Goal: Entertainment & Leisure: Consume media (video, audio)

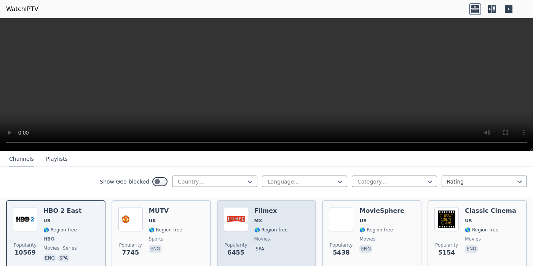
scroll to position [78, 0]
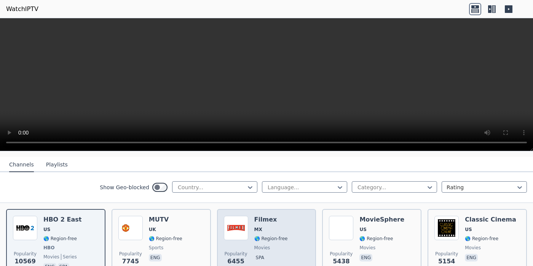
click at [260, 225] on div "Filmex MX 🌎 Region-free movies spa" at bounding box center [270, 244] width 33 height 56
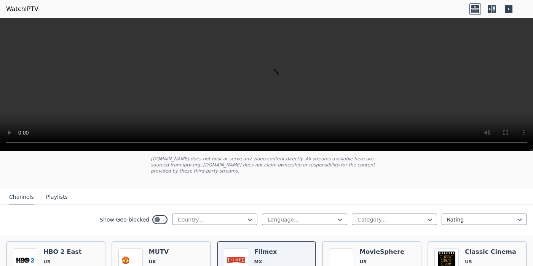
scroll to position [39, 0]
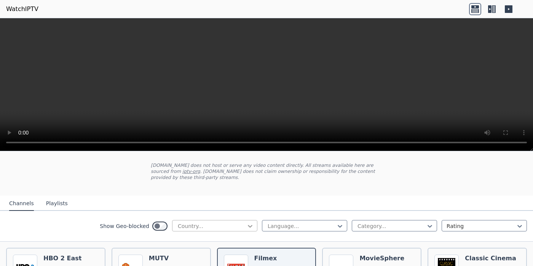
click at [246, 228] on icon at bounding box center [250, 227] width 8 height 8
click at [336, 226] on icon at bounding box center [340, 227] width 8 height 8
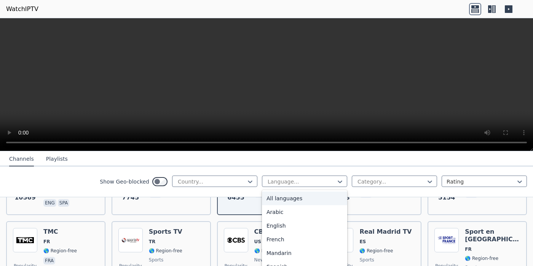
scroll to position [155, 0]
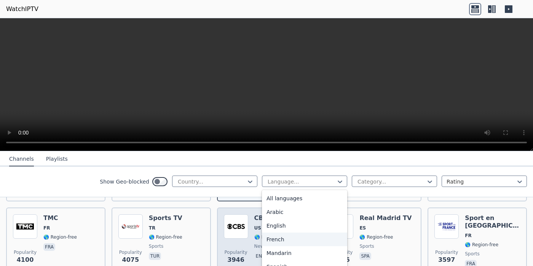
drag, startPoint x: 264, startPoint y: 241, endPoint x: 271, endPoint y: 240, distance: 7.3
click at [266, 241] on div "French" at bounding box center [304, 240] width 85 height 14
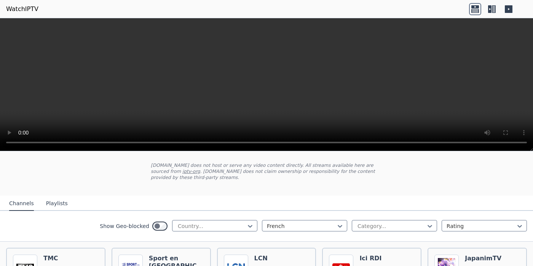
scroll to position [78, 0]
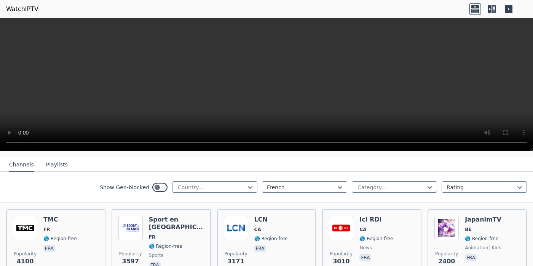
click at [56, 168] on button "Playlists" at bounding box center [57, 165] width 22 height 14
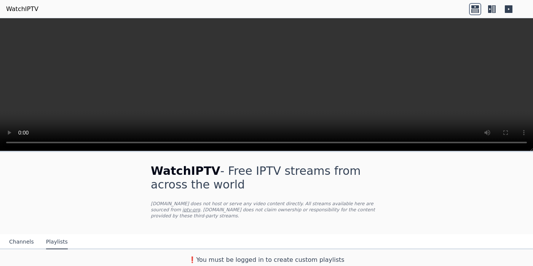
scroll to position [0, 0]
click at [24, 242] on button "Channels" at bounding box center [21, 243] width 25 height 14
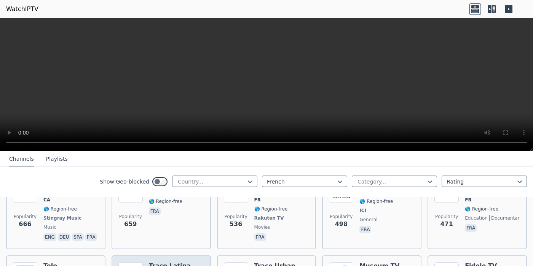
scroll to position [311, 0]
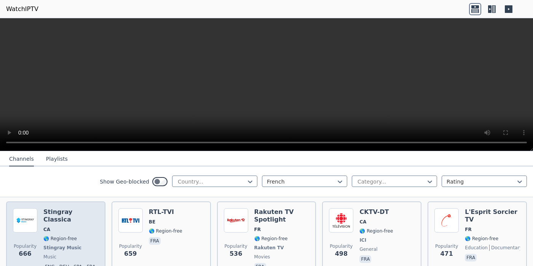
click at [53, 216] on div "Stingray Classica CA 🌎 Region-free Stingray Music music eng deu spa fra" at bounding box center [70, 241] width 55 height 64
click at [53, 216] on h6 "Stingray Classica" at bounding box center [70, 216] width 55 height 15
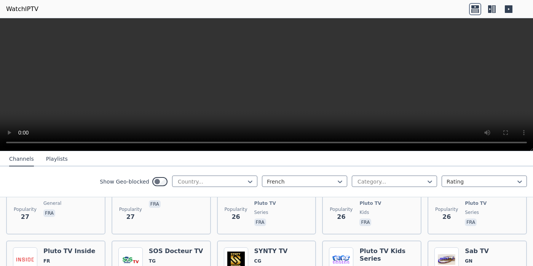
scroll to position [4039, 0]
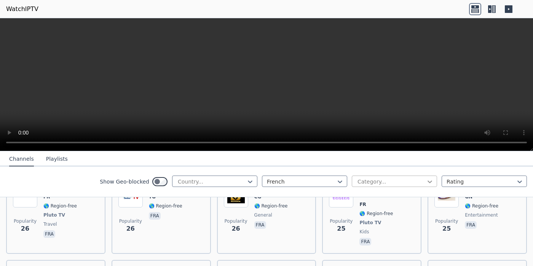
click at [426, 181] on icon at bounding box center [430, 182] width 8 height 8
click at [516, 180] on icon at bounding box center [520, 182] width 8 height 8
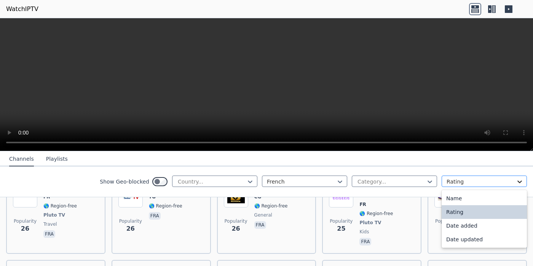
click at [516, 182] on icon at bounding box center [520, 182] width 8 height 8
click at [446, 199] on div "Name" at bounding box center [483, 199] width 85 height 14
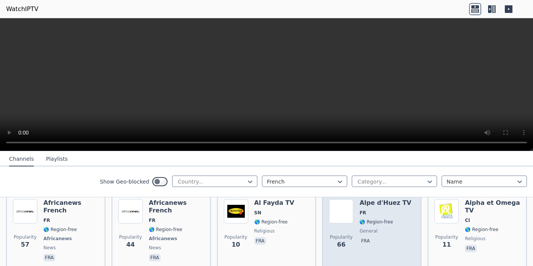
scroll to position [233, 0]
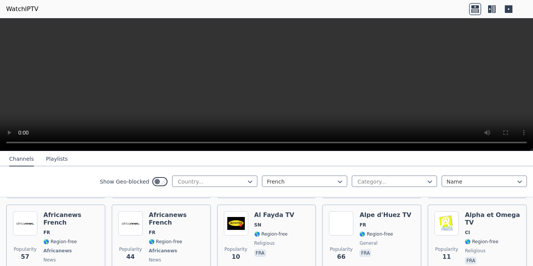
click at [531, 149] on div at bounding box center [266, 84] width 533 height 133
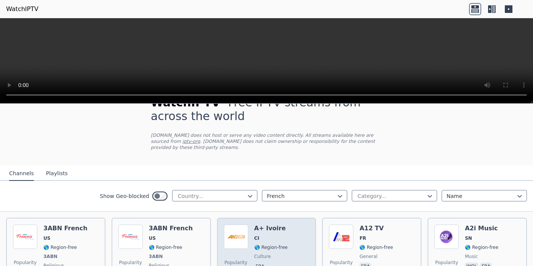
scroll to position [39, 0]
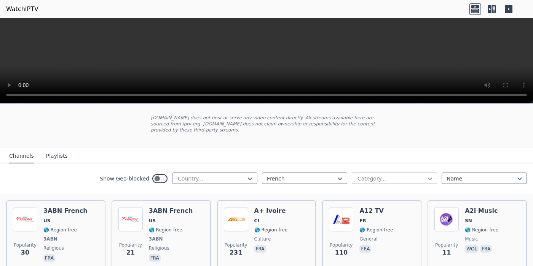
click at [426, 178] on icon at bounding box center [430, 179] width 8 height 8
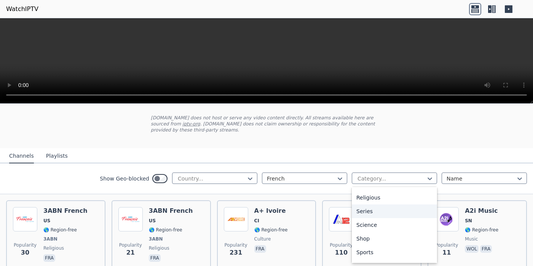
scroll to position [297, 0]
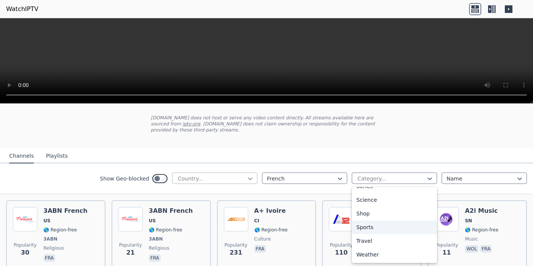
click at [246, 179] on icon at bounding box center [250, 179] width 8 height 8
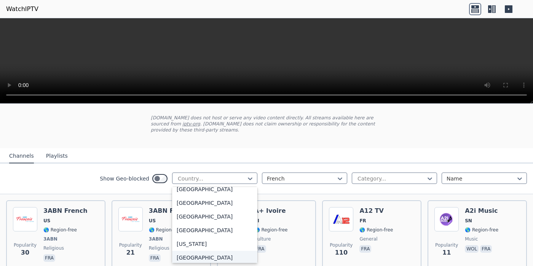
scroll to position [893, 0]
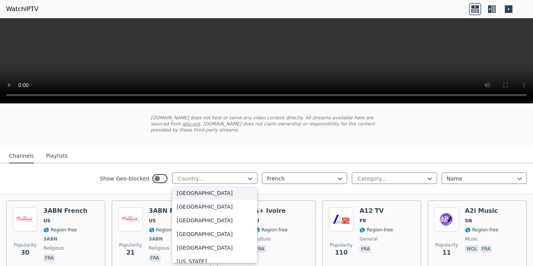
click at [183, 200] on div "[GEOGRAPHIC_DATA]" at bounding box center [214, 193] width 85 height 14
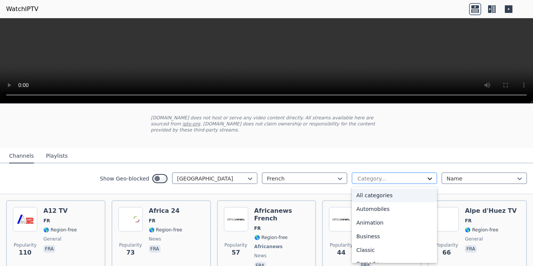
click at [426, 178] on icon at bounding box center [430, 179] width 8 height 8
click at [389, 197] on div "All categories" at bounding box center [394, 196] width 85 height 14
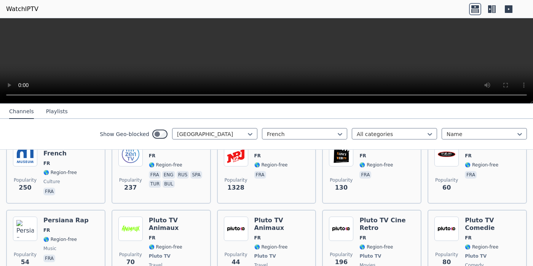
scroll to position [1436, 0]
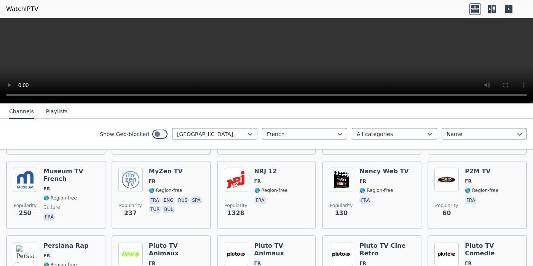
click at [47, 112] on button "Playlists" at bounding box center [57, 112] width 22 height 14
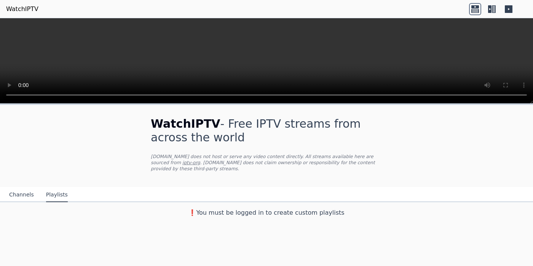
scroll to position [0, 0]
click at [19, 196] on button "Channels" at bounding box center [21, 195] width 25 height 14
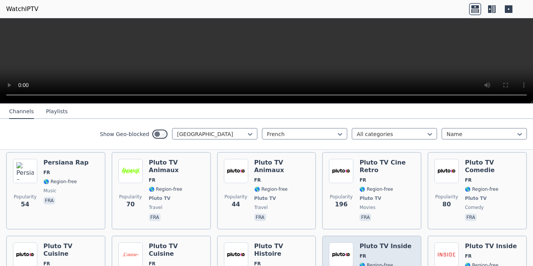
scroll to position [1553, 0]
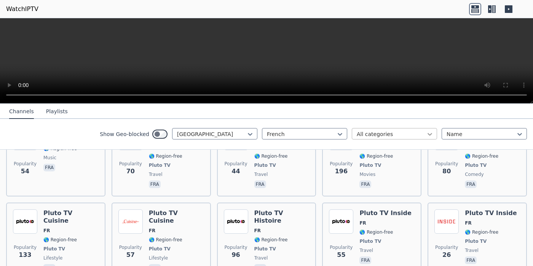
click at [426, 134] on icon at bounding box center [430, 135] width 8 height 8
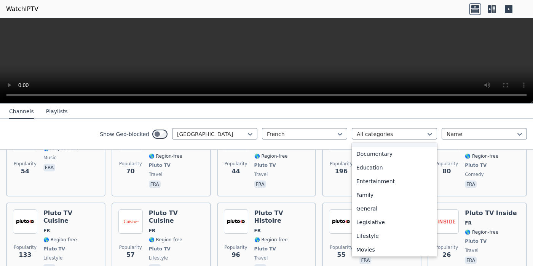
scroll to position [116, 0]
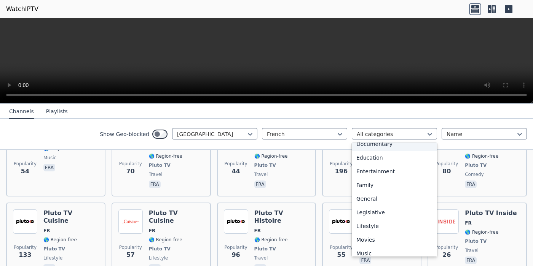
click at [366, 144] on div "Documentary" at bounding box center [394, 144] width 85 height 14
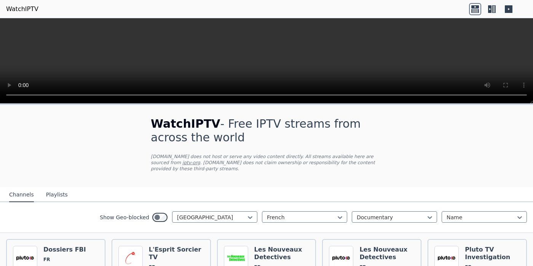
scroll to position [78, 0]
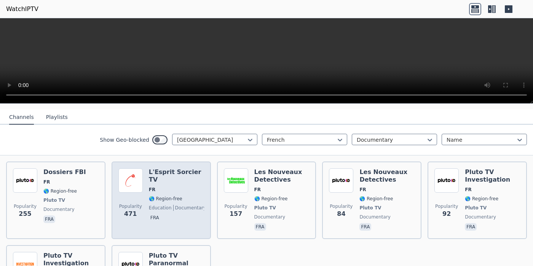
click at [156, 180] on h6 "L'Esprit Sorcier TV" at bounding box center [176, 176] width 55 height 15
